Goal: Task Accomplishment & Management: Use online tool/utility

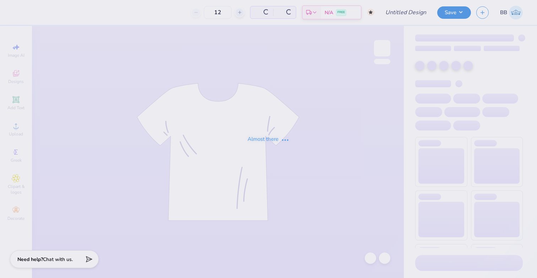
type input "50"
type input "DZ Jam"
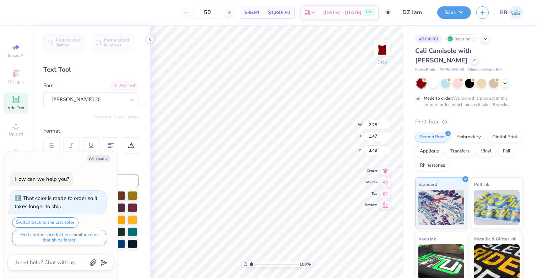
type textarea "x"
type textarea "2o5"
type textarea "x"
type textarea "2o25"
type textarea "x"
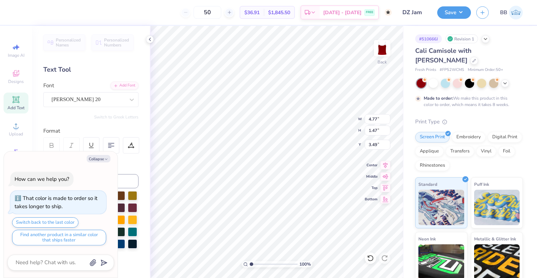
type input "2.59"
type input "0.80"
type input "4.16"
type textarea "x"
type input "3.63"
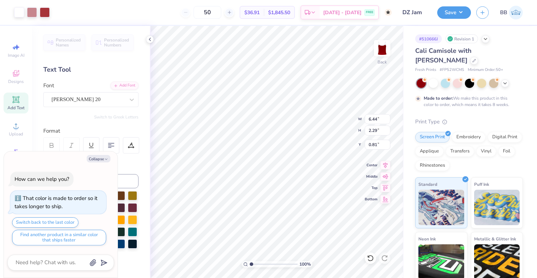
type textarea "x"
type input "5.61"
type input "2.00"
type input "1.10"
type textarea "x"
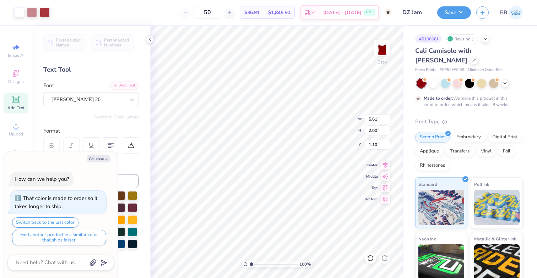
type input "1.00"
click at [33, 12] on div at bounding box center [32, 12] width 10 height 10
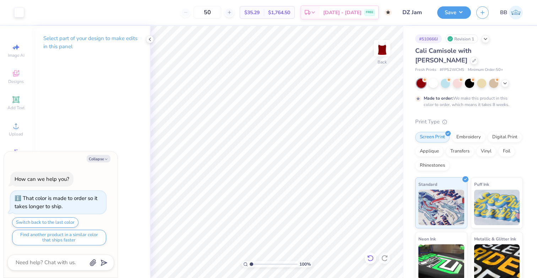
click at [369, 258] on icon at bounding box center [370, 258] width 7 height 7
click at [151, 39] on icon at bounding box center [150, 40] width 6 height 6
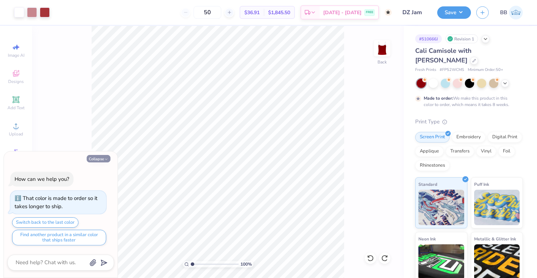
click at [101, 159] on button "Collapse" at bounding box center [99, 158] width 24 height 7
type textarea "x"
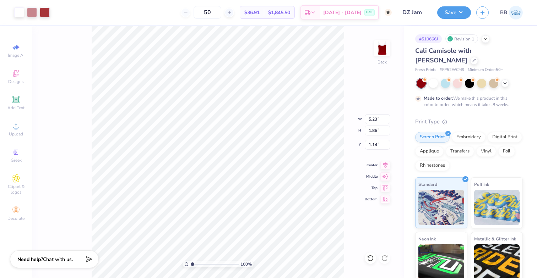
type input "5.23"
type input "1.86"
type input "1.14"
type input "1.22"
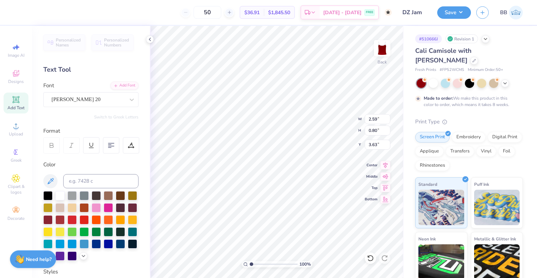
type input "3.41"
click at [152, 38] on icon at bounding box center [150, 40] width 6 height 6
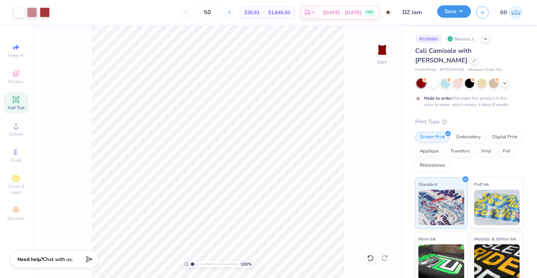
click at [466, 10] on button "Save" at bounding box center [454, 11] width 34 height 12
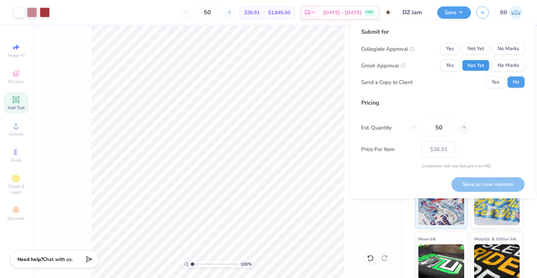
click at [484, 66] on button "Not Yet" at bounding box center [475, 65] width 27 height 11
click at [515, 45] on button "No Marks" at bounding box center [508, 48] width 32 height 11
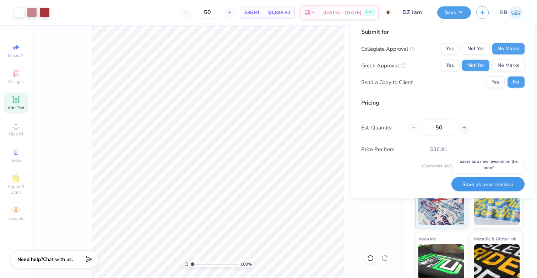
click at [479, 185] on button "Save as new revision" at bounding box center [487, 184] width 73 height 15
type input "$36.91"
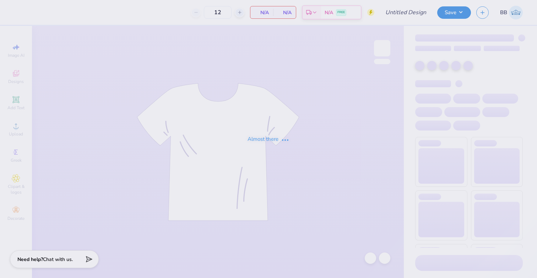
type input "50"
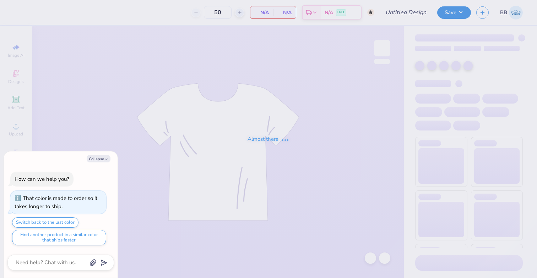
type input "DZ Jam"
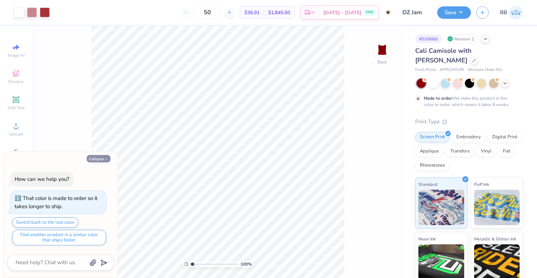
click at [103, 159] on button "Collapse" at bounding box center [99, 158] width 24 height 7
type textarea "x"
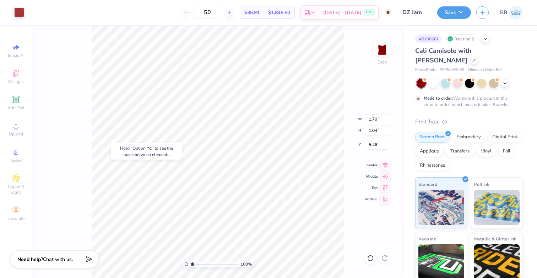
type input "5.46"
type input "1.78"
click at [369, 258] on icon at bounding box center [370, 258] width 7 height 7
type input "1.22"
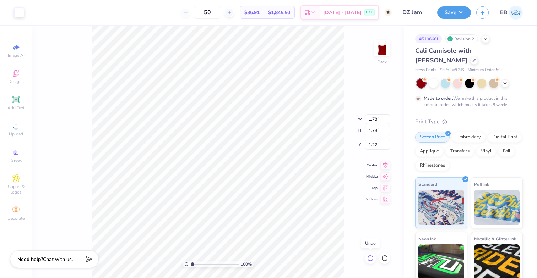
click at [369, 258] on icon at bounding box center [370, 258] width 7 height 7
click at [32, 13] on div at bounding box center [32, 12] width 10 height 10
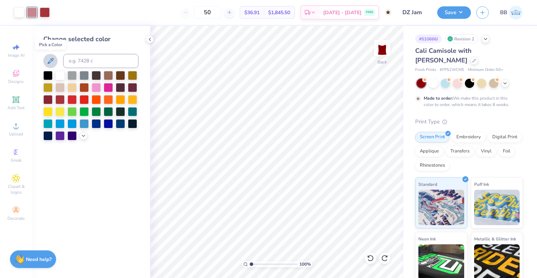
click at [53, 60] on icon at bounding box center [50, 61] width 9 height 9
click at [51, 63] on icon at bounding box center [50, 61] width 9 height 9
click at [49, 60] on icon at bounding box center [50, 61] width 9 height 9
click at [161, 112] on div "Art colors 50 $36.91 Per Item $1,845.50 Total Est. Delivery [DATE] - [DATE] FRE…" at bounding box center [268, 139] width 537 height 278
click at [54, 65] on icon at bounding box center [50, 61] width 9 height 9
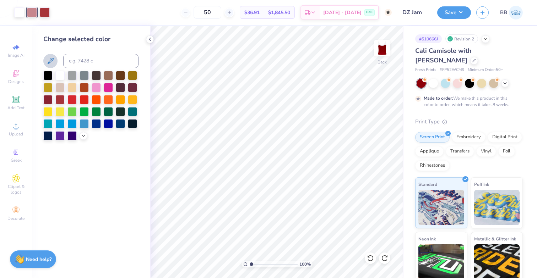
click at [50, 62] on icon at bounding box center [50, 61] width 9 height 9
click at [53, 55] on button at bounding box center [50, 61] width 14 height 14
drag, startPoint x: 53, startPoint y: 55, endPoint x: 61, endPoint y: 98, distance: 43.4
click at [60, 98] on div "Change selected color" at bounding box center [90, 87] width 95 height 106
click at [50, 61] on icon at bounding box center [50, 61] width 9 height 9
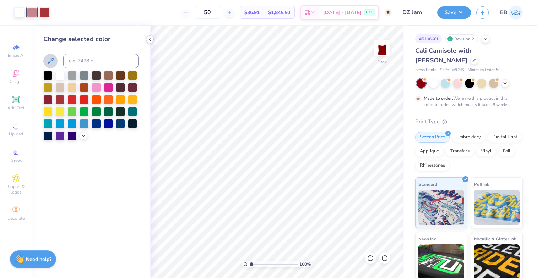
click at [152, 39] on icon at bounding box center [150, 40] width 6 height 6
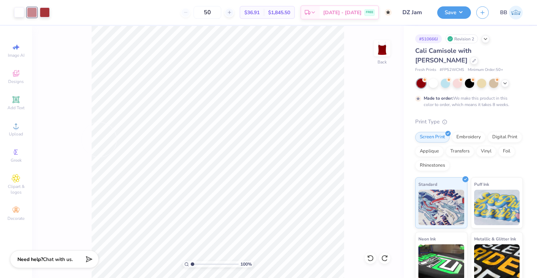
click at [48, 137] on div "100 % Back" at bounding box center [218, 152] width 372 height 253
click at [30, 12] on div at bounding box center [32, 12] width 10 height 10
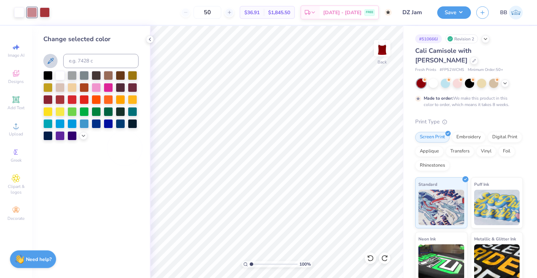
click at [49, 59] on icon at bounding box center [50, 61] width 9 height 9
click at [91, 162] on div "Change selected color" at bounding box center [91, 152] width 118 height 253
click at [19, 14] on div at bounding box center [19, 12] width 10 height 10
click at [40, 12] on div at bounding box center [45, 12] width 10 height 10
click at [151, 39] on icon at bounding box center [150, 40] width 6 height 6
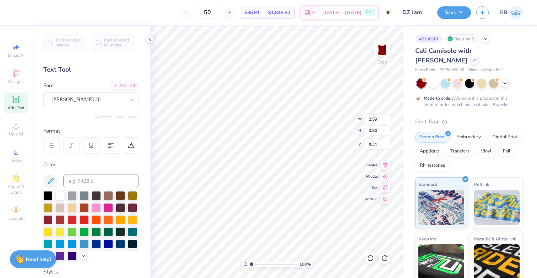
scroll to position [0, 0]
type textarea "25"
click at [150, 37] on icon at bounding box center [150, 40] width 6 height 6
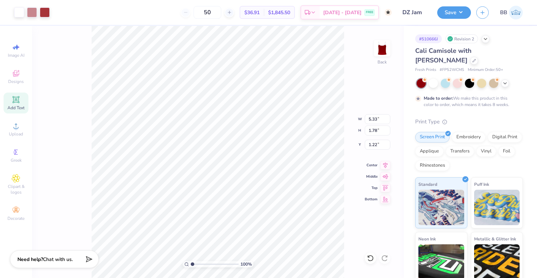
type input "4.67"
type input "1.56"
type input "1.44"
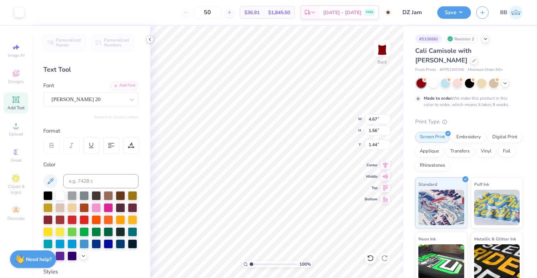
type input "1.22"
type input "0.80"
type input "3.41"
type input "1.75"
type input "1.15"
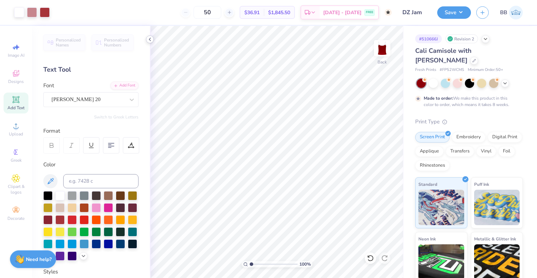
click at [153, 39] on div at bounding box center [150, 40] width 8 height 8
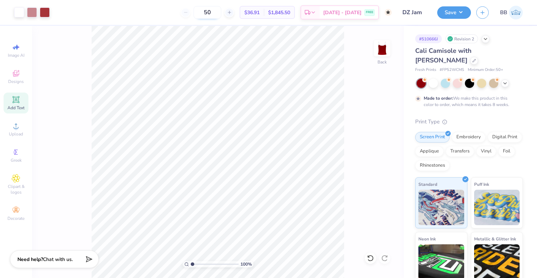
click at [221, 15] on input "50" at bounding box center [208, 12] width 28 height 13
type input "5"
type input "300"
click at [358, 12] on span "[DATE] - [DATE]" at bounding box center [342, 13] width 38 height 7
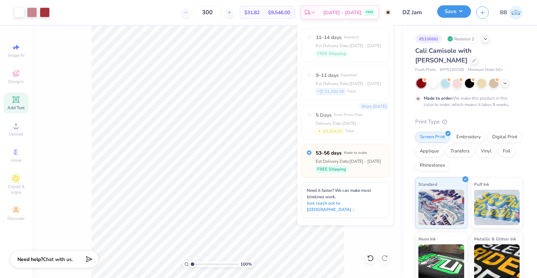
click at [458, 14] on button "Save" at bounding box center [454, 11] width 34 height 12
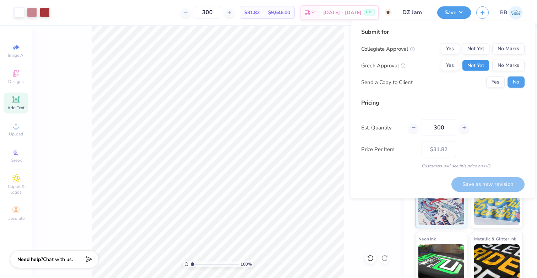
click at [475, 67] on button "Not Yet" at bounding box center [475, 65] width 27 height 11
click at [511, 50] on button "No Marks" at bounding box center [508, 48] width 32 height 11
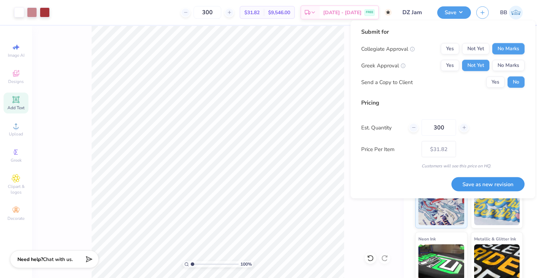
click at [481, 182] on button "Save as new revision" at bounding box center [487, 184] width 73 height 15
type input "$31.82"
